Goal: Navigation & Orientation: Find specific page/section

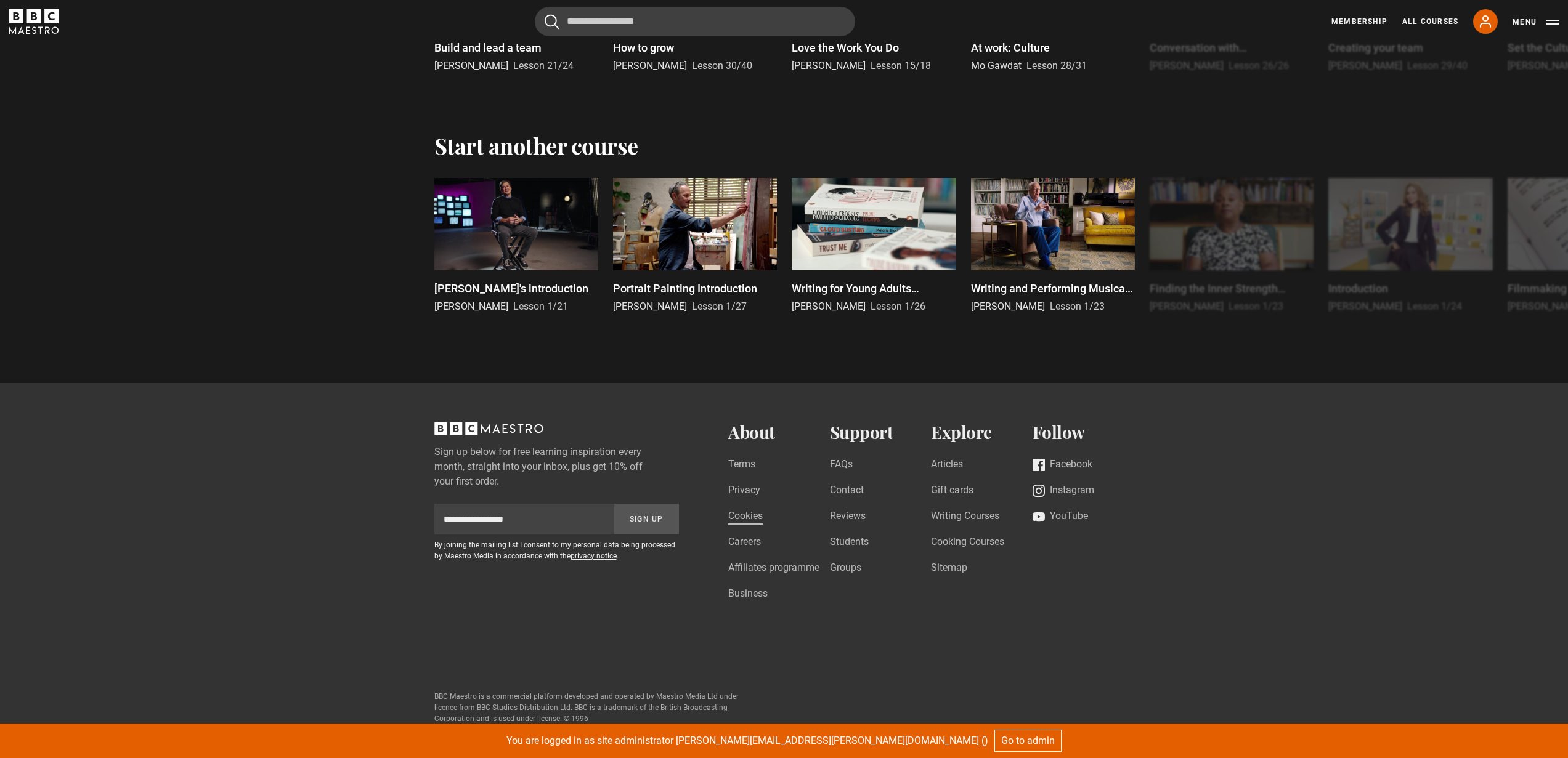
click at [744, 520] on link "Cookies" at bounding box center [746, 517] width 34 height 16
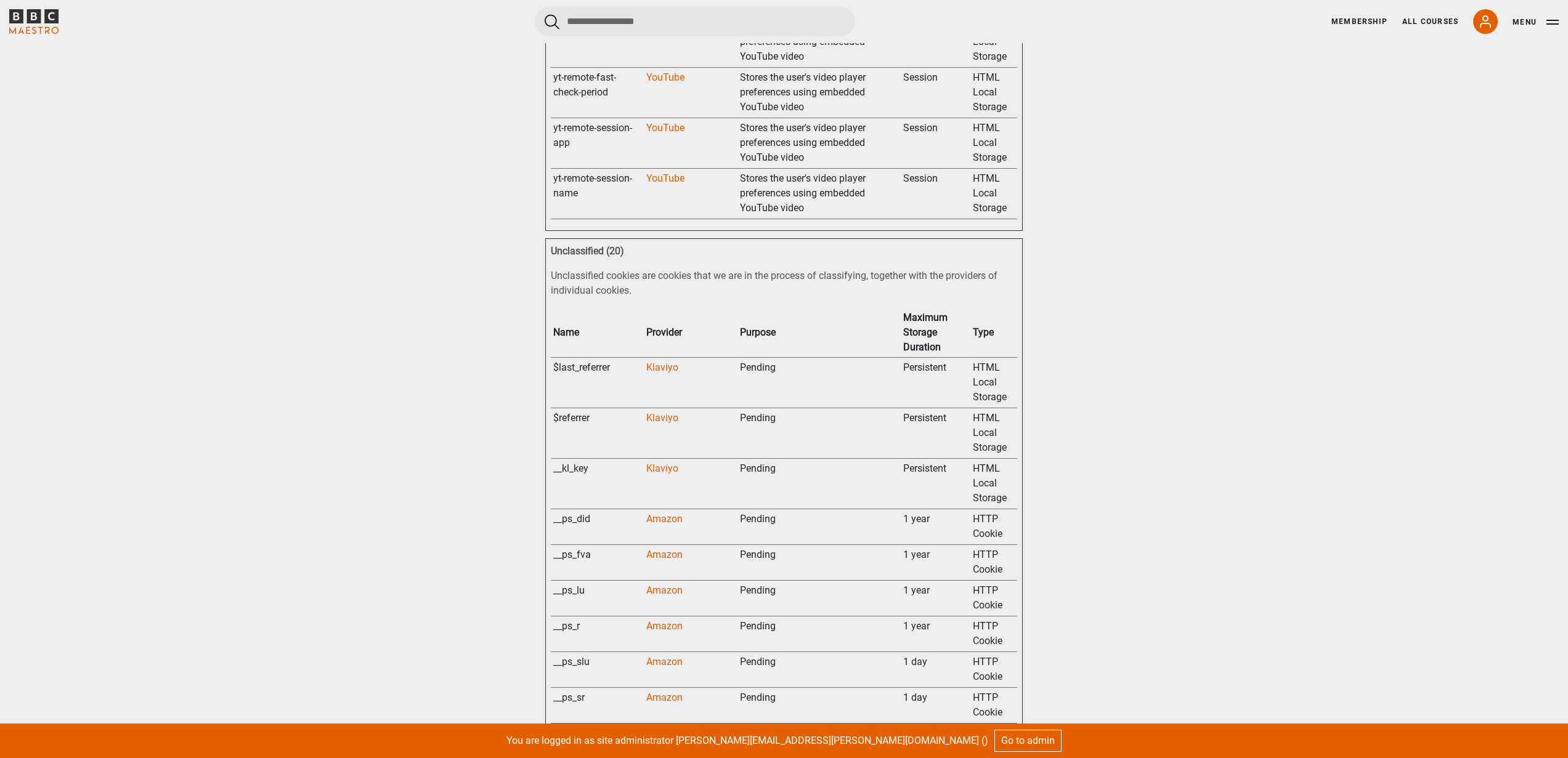
scroll to position [7664, 0]
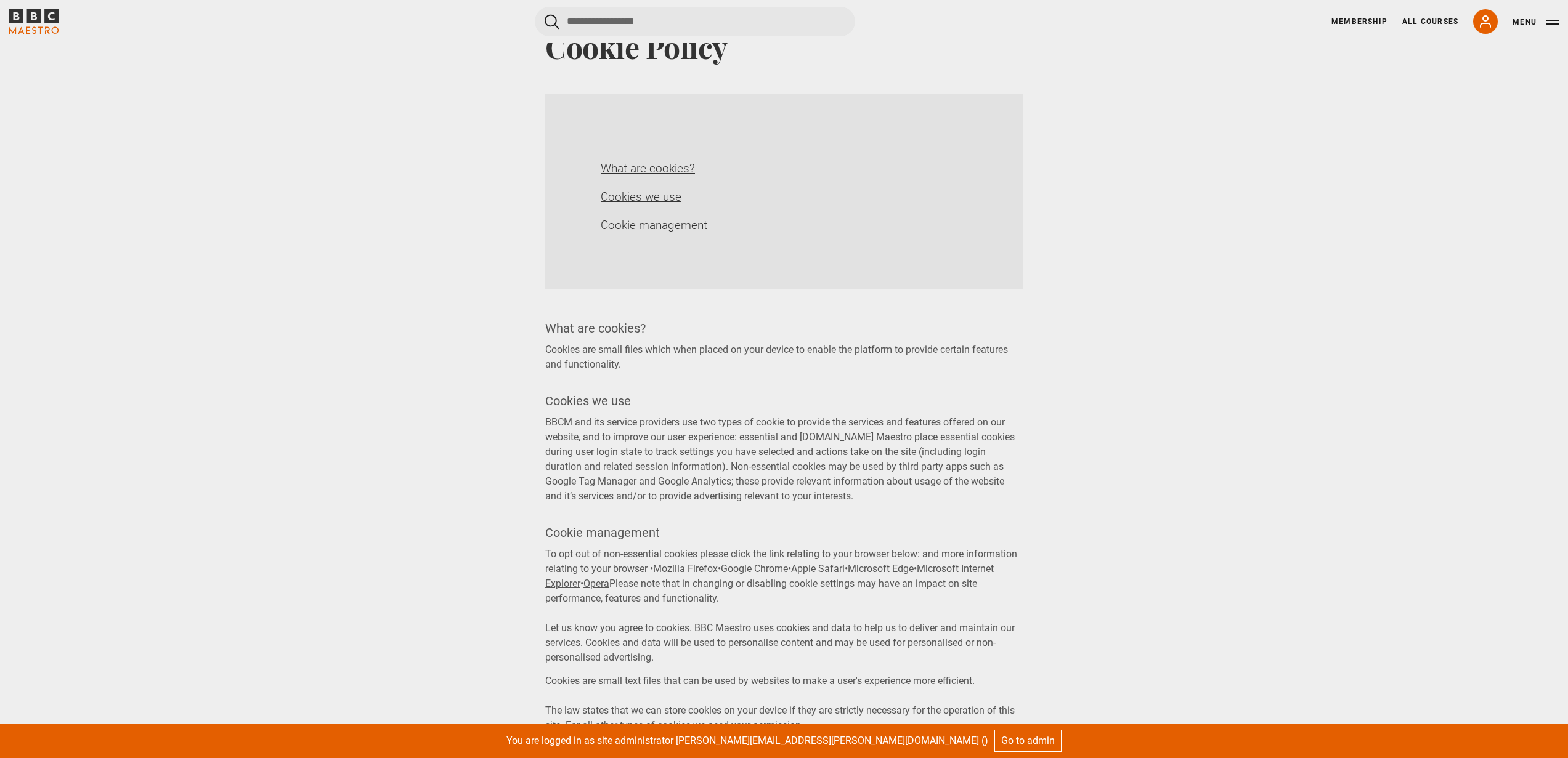
scroll to position [0, 0]
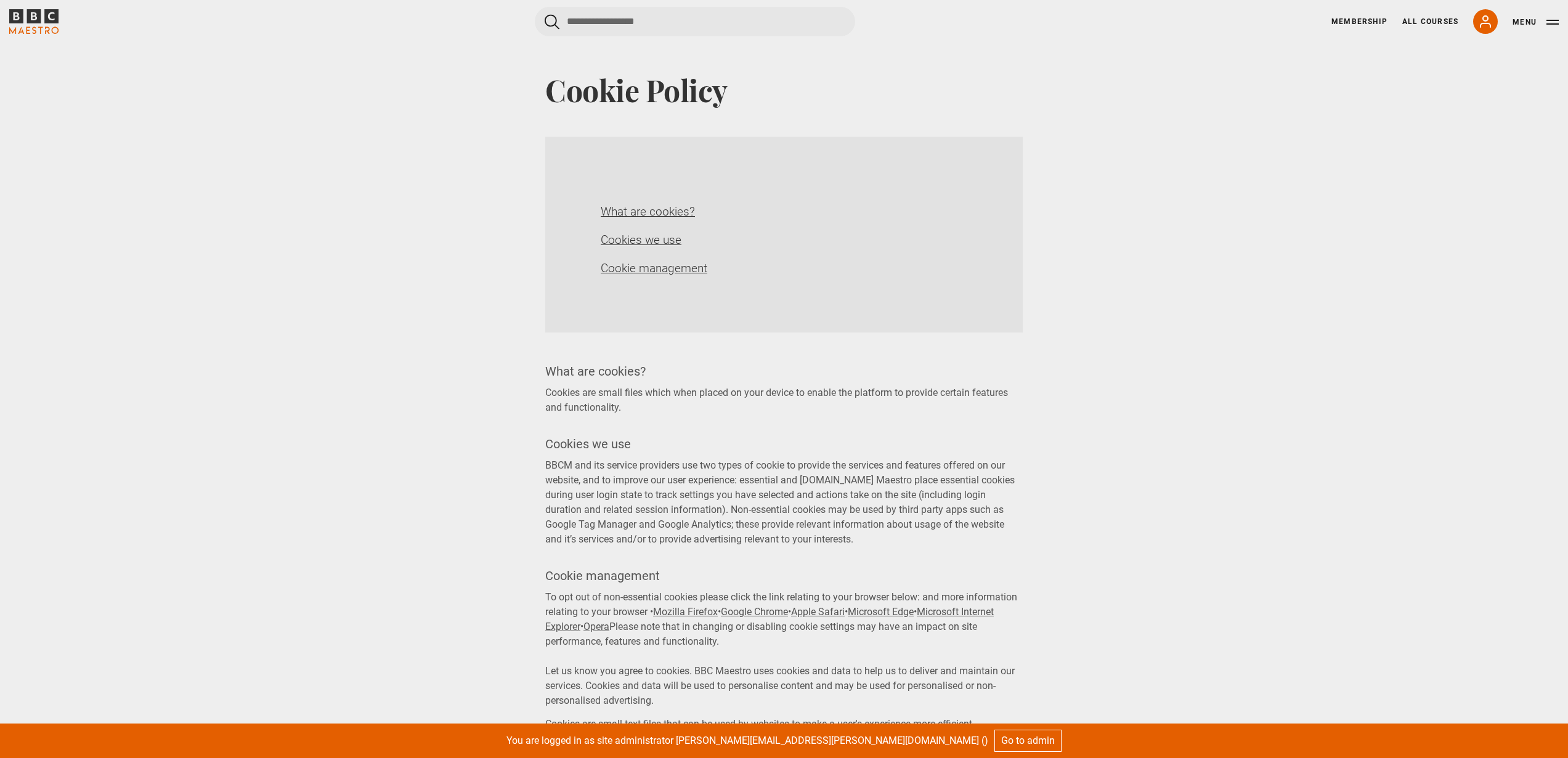
click at [694, 270] on link "Cookie management" at bounding box center [654, 268] width 106 height 14
click at [664, 237] on link "Cookies we use" at bounding box center [641, 240] width 81 height 14
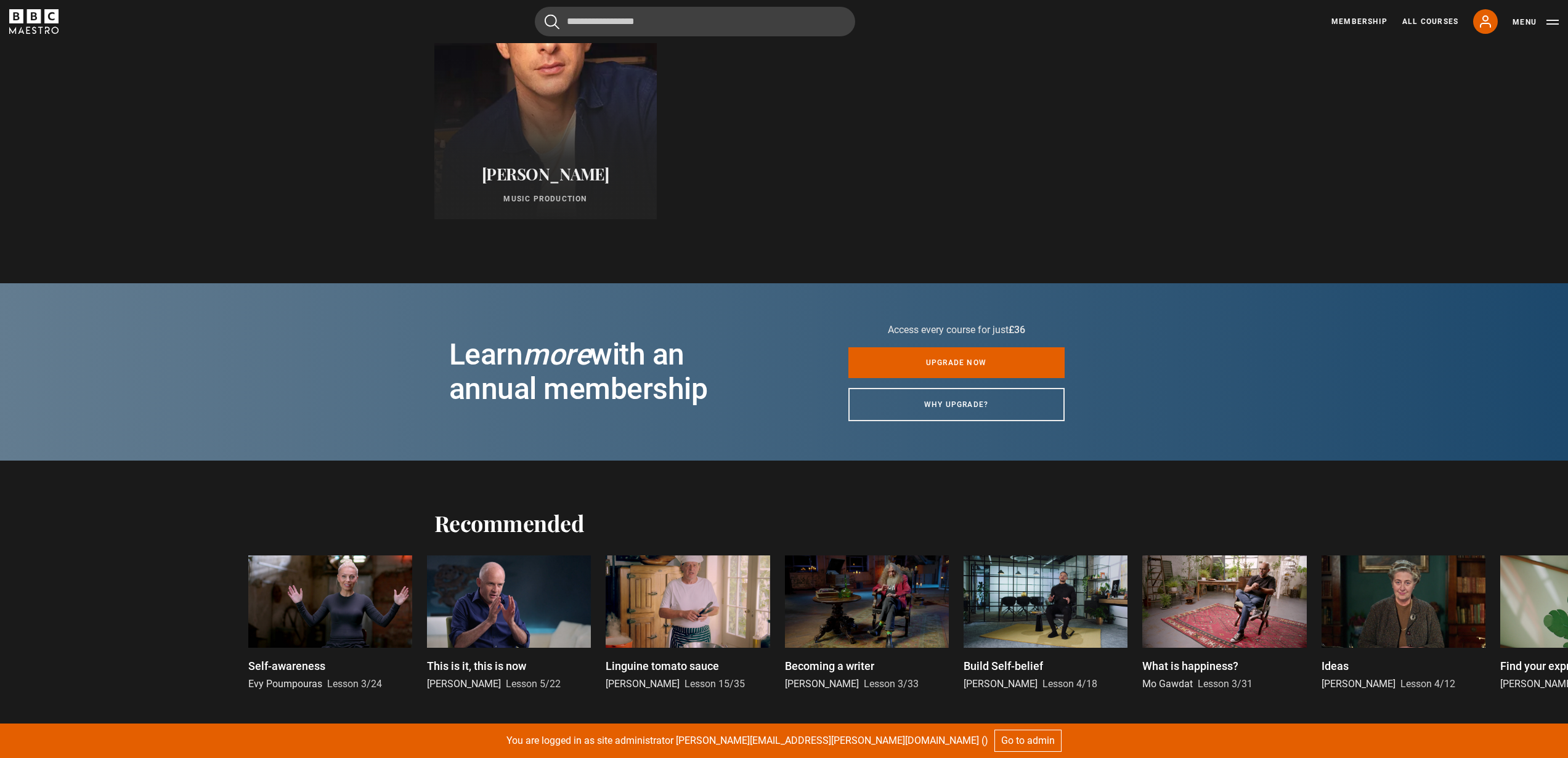
scroll to position [484, 0]
